Goal: Navigation & Orientation: Find specific page/section

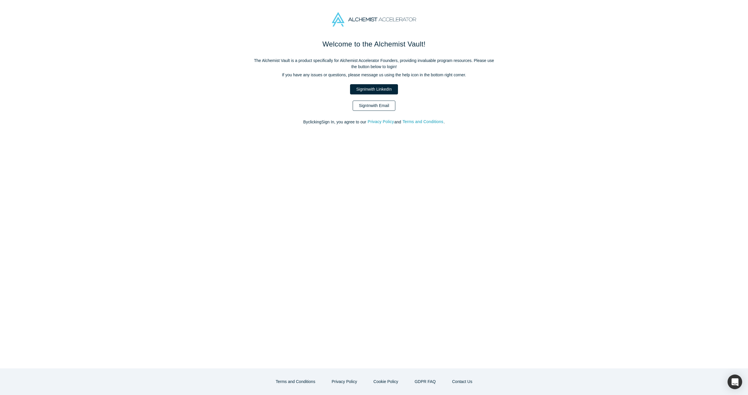
click at [378, 107] on link "Sign In with Email" at bounding box center [374, 106] width 43 height 10
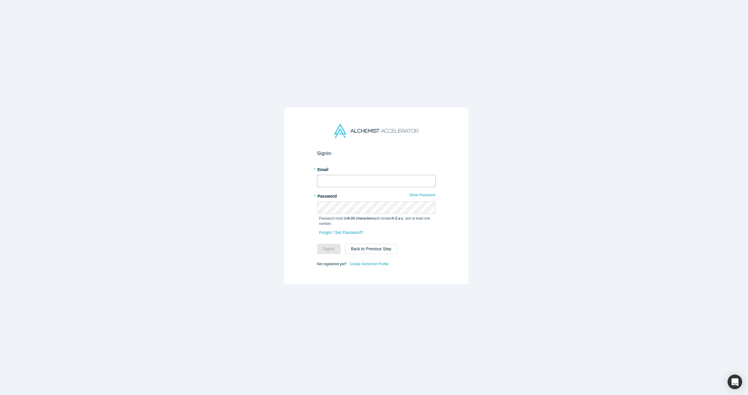
type input "[PERSON_NAME][EMAIL_ADDRESS][DOMAIN_NAME]"
click at [324, 248] on button "Sign In" at bounding box center [329, 249] width 24 height 10
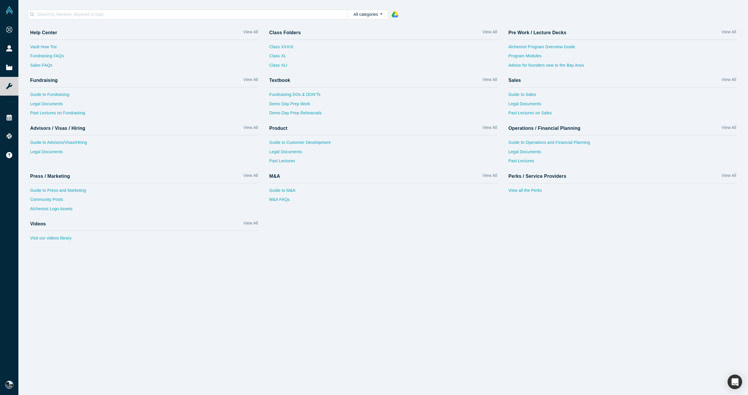
click at [509, 184] on div "View all the Perks" at bounding box center [622, 189] width 228 height 13
click at [538, 191] on link "View all the Perks" at bounding box center [622, 191] width 228 height 9
